Goal: Complete application form

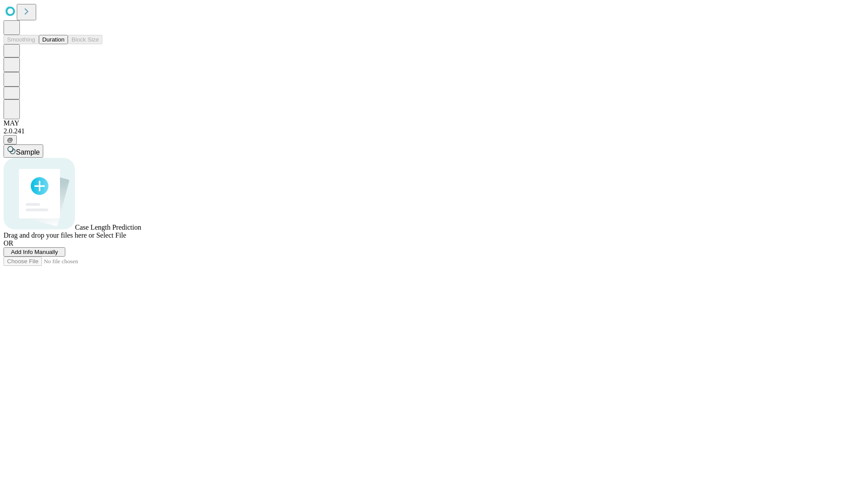
click at [58, 255] on span "Add Info Manually" at bounding box center [34, 251] width 47 height 7
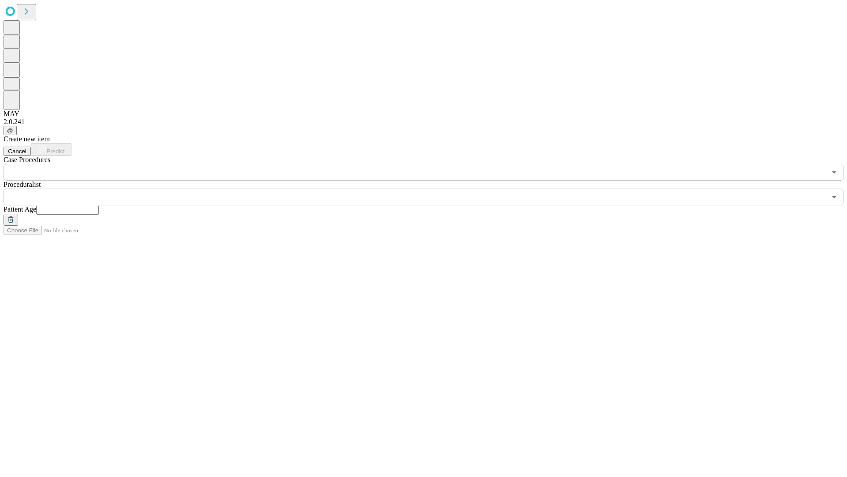
click at [99, 206] on input "text" at bounding box center [67, 210] width 63 height 9
type input "**"
click at [430, 188] on input "text" at bounding box center [415, 196] width 823 height 17
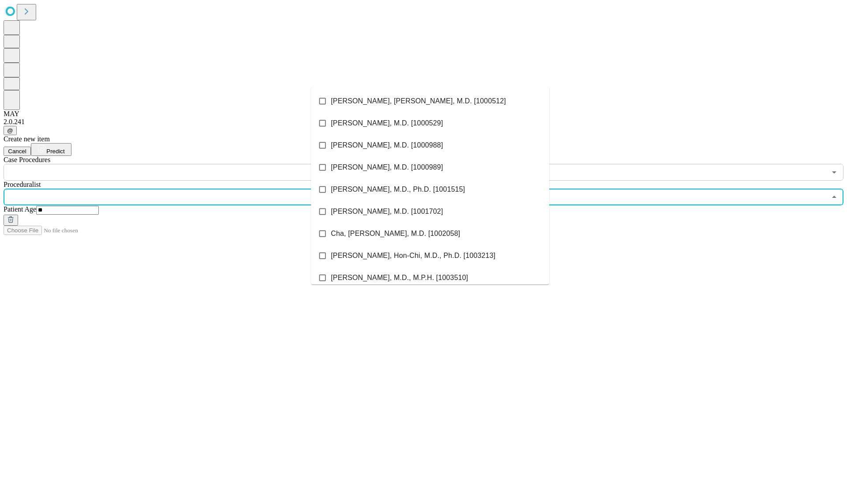
click at [430, 101] on li "[PERSON_NAME], [PERSON_NAME], M.D. [1000512]" at bounding box center [430, 101] width 238 height 22
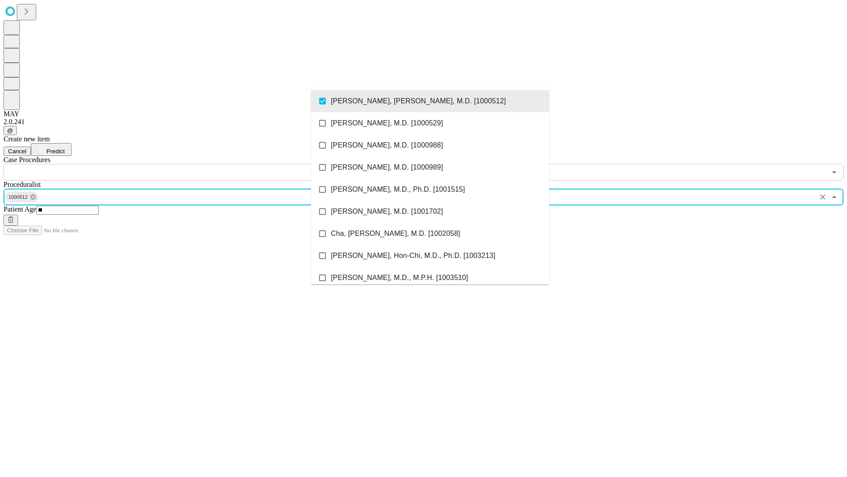
click at [185, 164] on input "text" at bounding box center [415, 172] width 823 height 17
